Goal: Check status

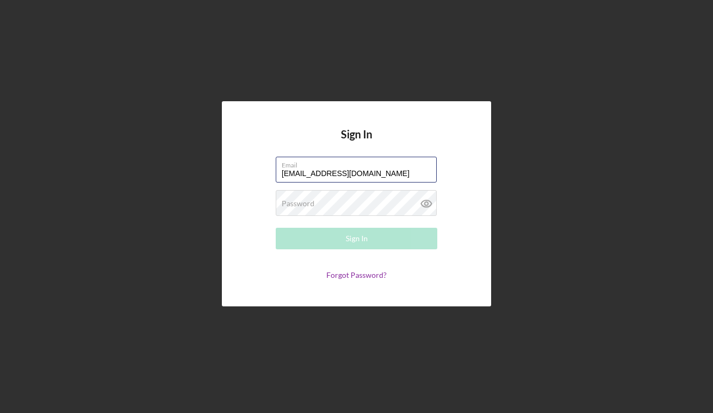
type input "[EMAIL_ADDRESS][DOMAIN_NAME]"
click at [334, 201] on div "Password Required" at bounding box center [357, 203] width 162 height 27
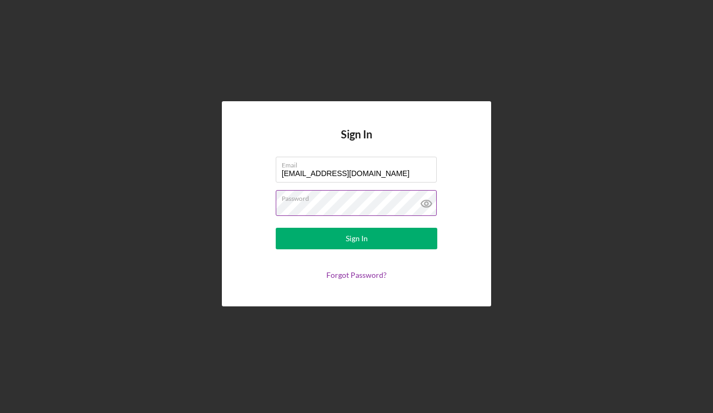
click at [428, 201] on icon at bounding box center [426, 203] width 27 height 27
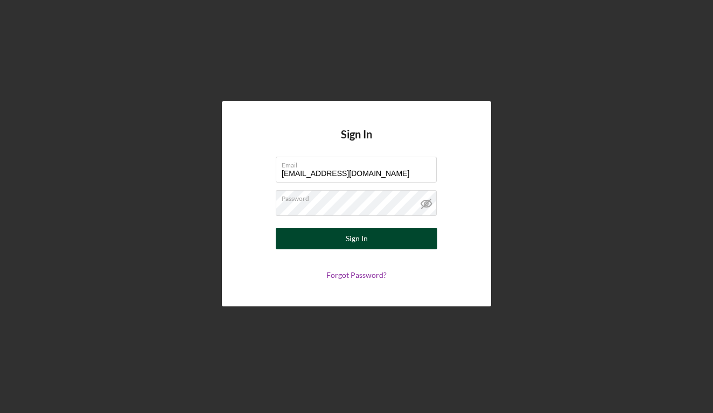
click at [366, 236] on div "Sign In" at bounding box center [357, 239] width 22 height 22
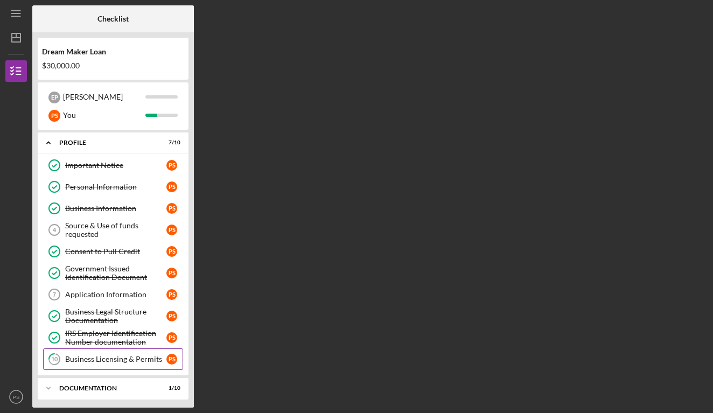
click at [119, 353] on link "10 Business Licensing & Permits P S" at bounding box center [113, 359] width 140 height 22
